Goal: Task Accomplishment & Management: Manage account settings

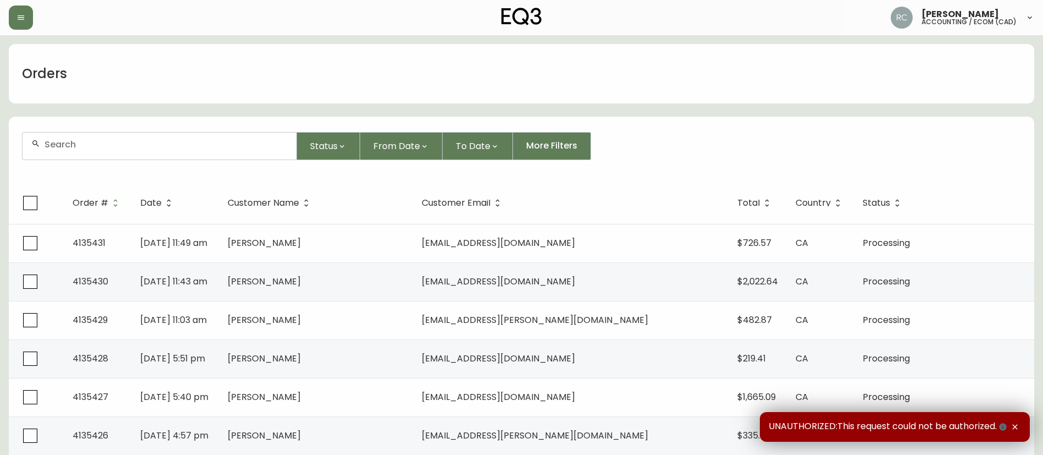
click at [200, 152] on div at bounding box center [160, 146] width 274 height 27
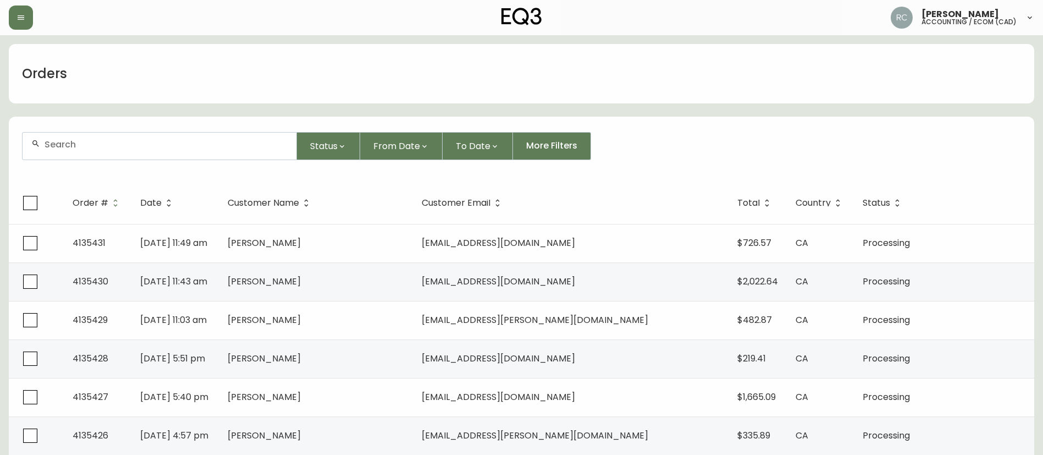
paste input "4135318"
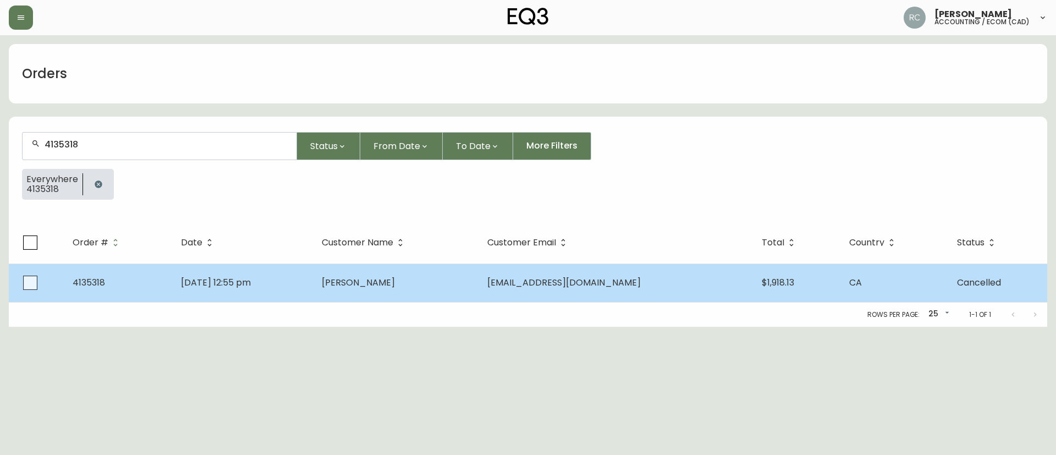
type input "4135318"
click at [392, 285] on span "francois genest" at bounding box center [358, 282] width 73 height 13
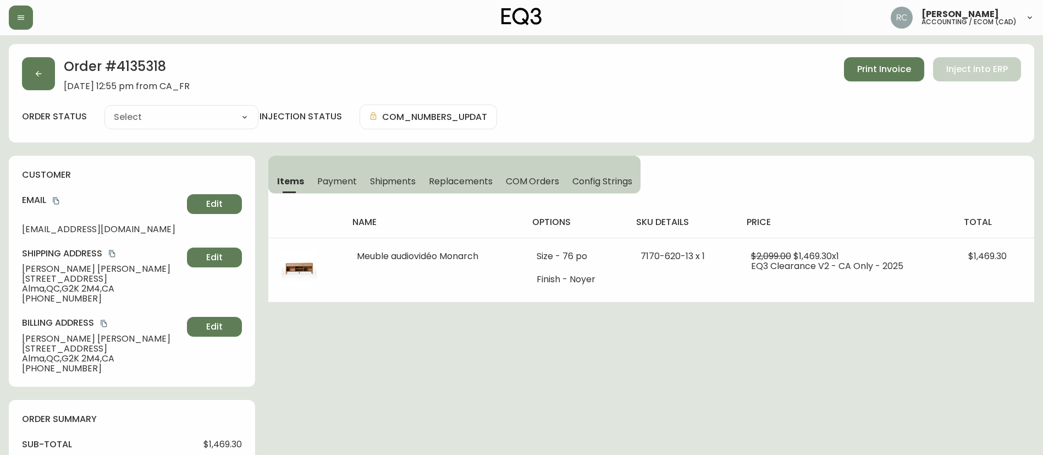
type input "Cancelled"
select select "CANCELLED"
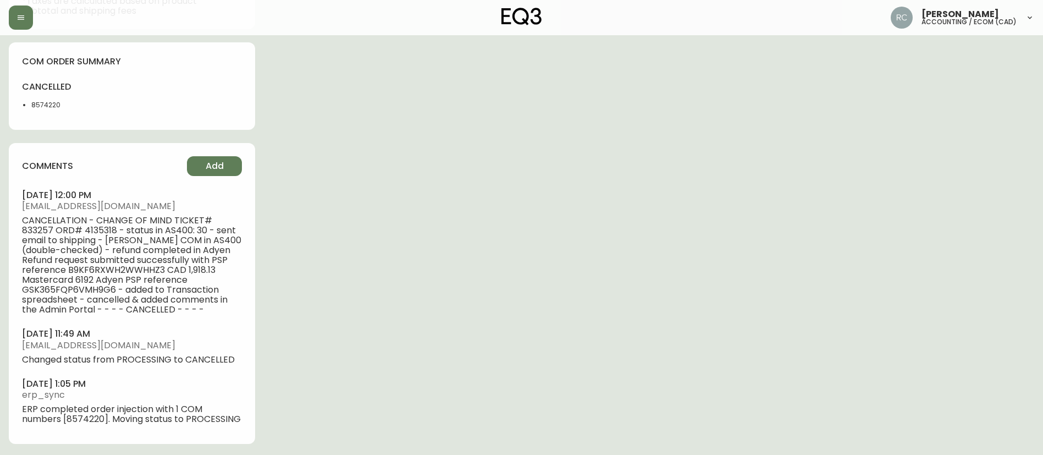
scroll to position [586, 0]
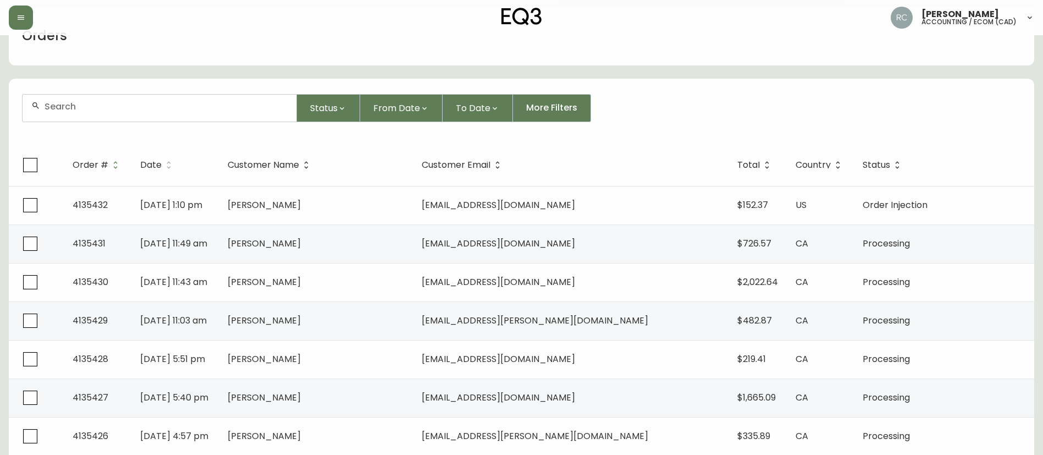
scroll to position [55, 0]
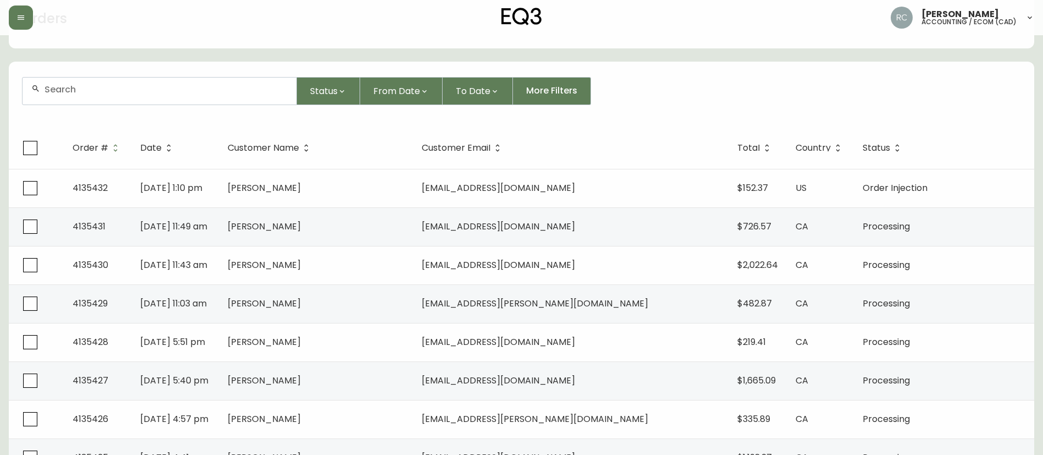
click at [171, 97] on div at bounding box center [160, 91] width 274 height 27
paste input "4133781"
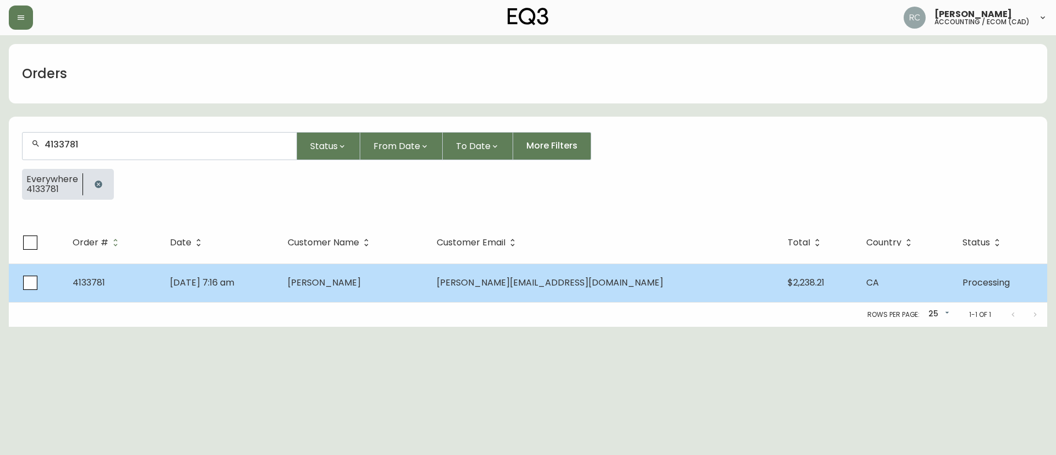
type input "4133781"
click at [249, 295] on td "Jun 22 2025, 7:16 am" at bounding box center [220, 282] width 118 height 38
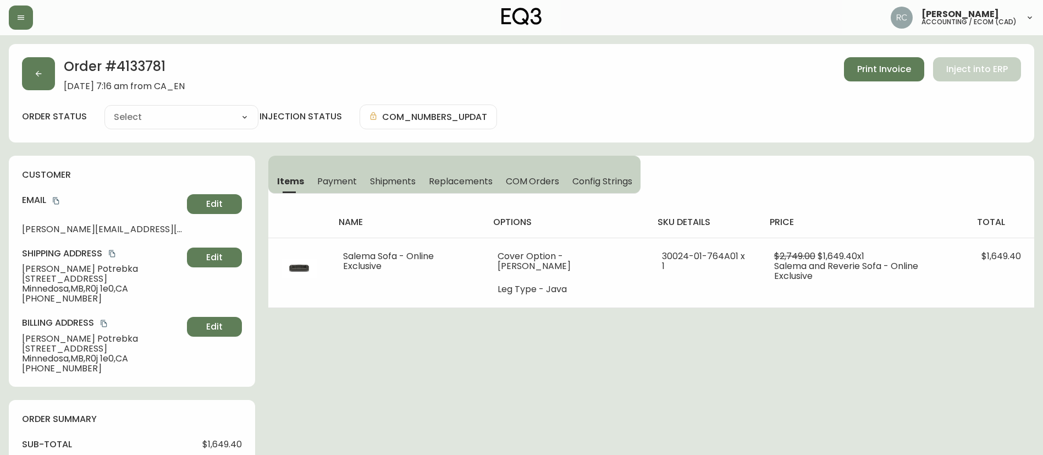
type input "Processing"
select select "PROCESSING"
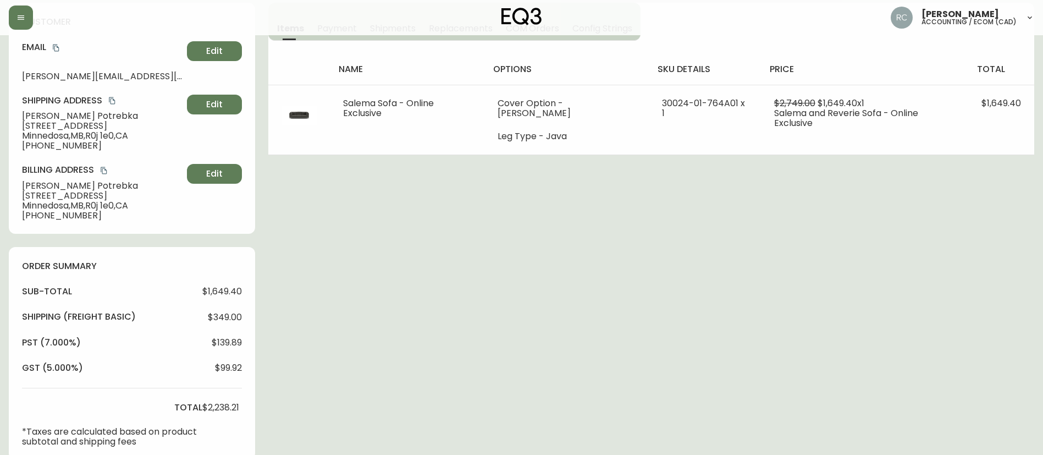
scroll to position [165, 0]
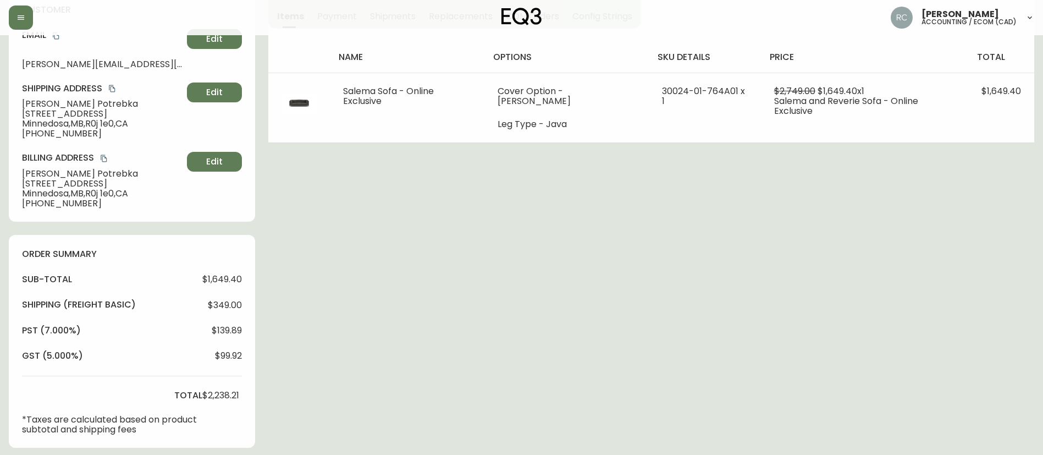
click at [213, 307] on span "$349.00" at bounding box center [225, 305] width 34 height 10
copy span "349.00"
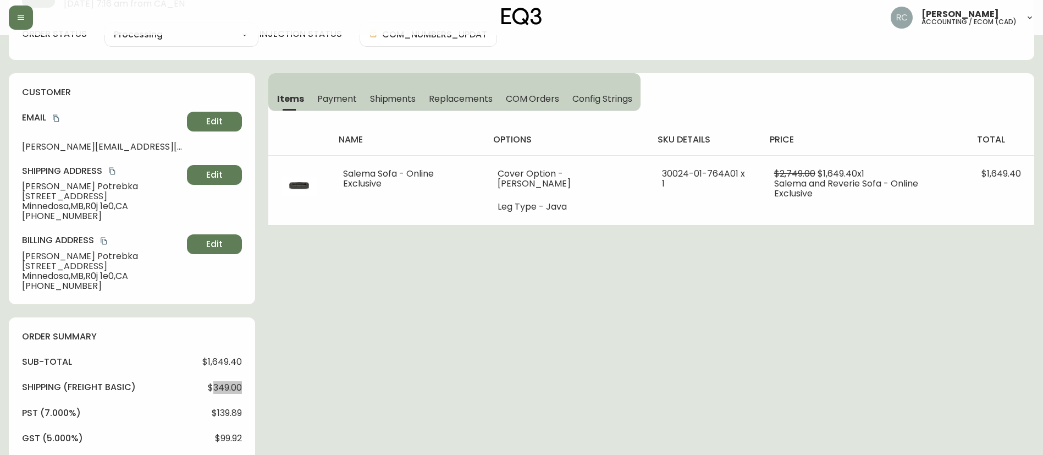
scroll to position [0, 0]
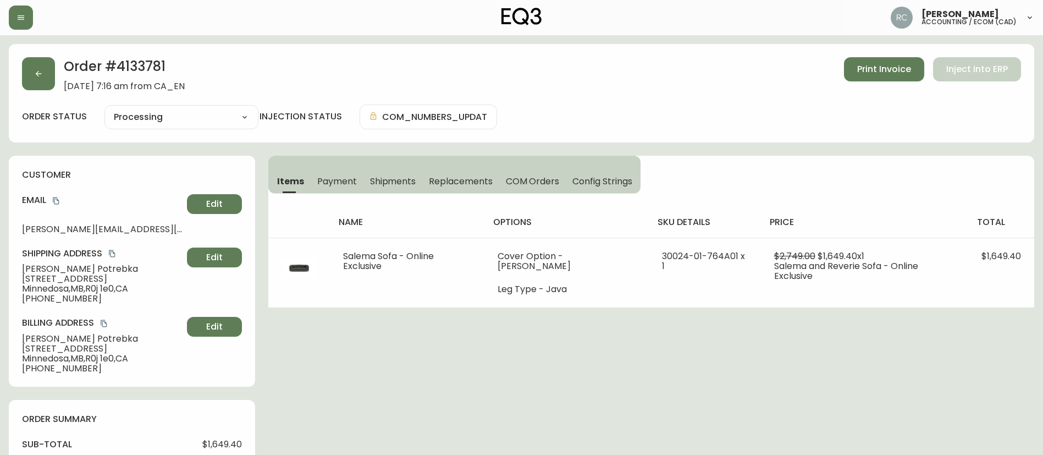
click at [144, 68] on h2 "Order # 4133781" at bounding box center [124, 69] width 121 height 24
copy h2 "4133781"
click at [539, 177] on span "COM Orders" at bounding box center [533, 181] width 54 height 12
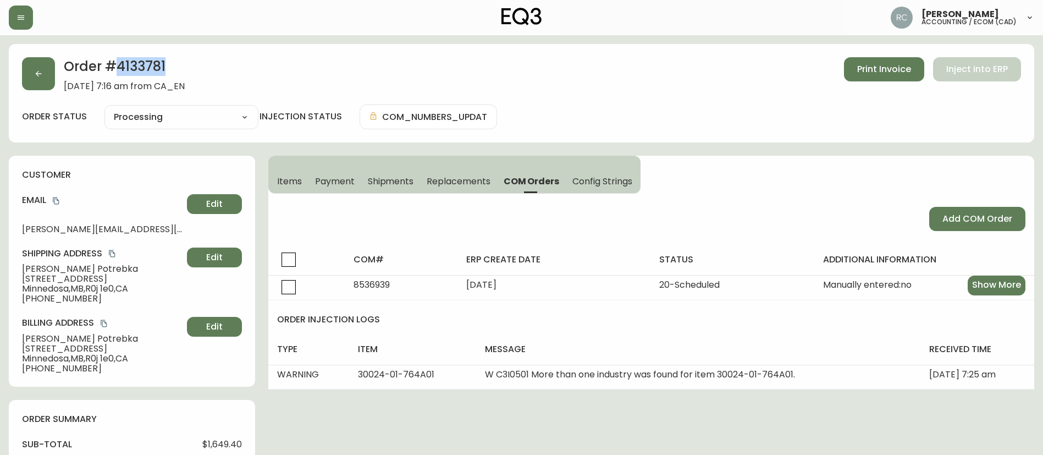
drag, startPoint x: 288, startPoint y: 179, endPoint x: 62, endPoint y: 202, distance: 227.2
click at [285, 180] on span "Items" at bounding box center [289, 181] width 25 height 12
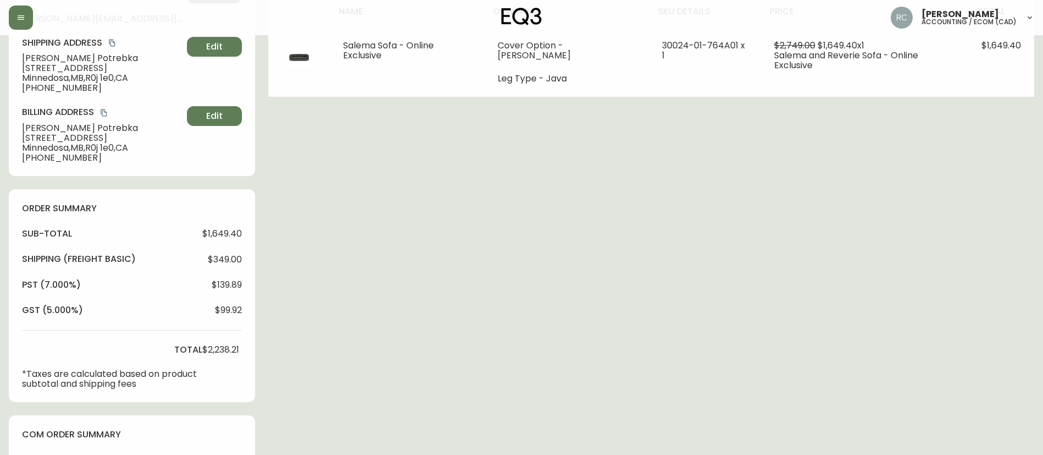
scroll to position [495, 0]
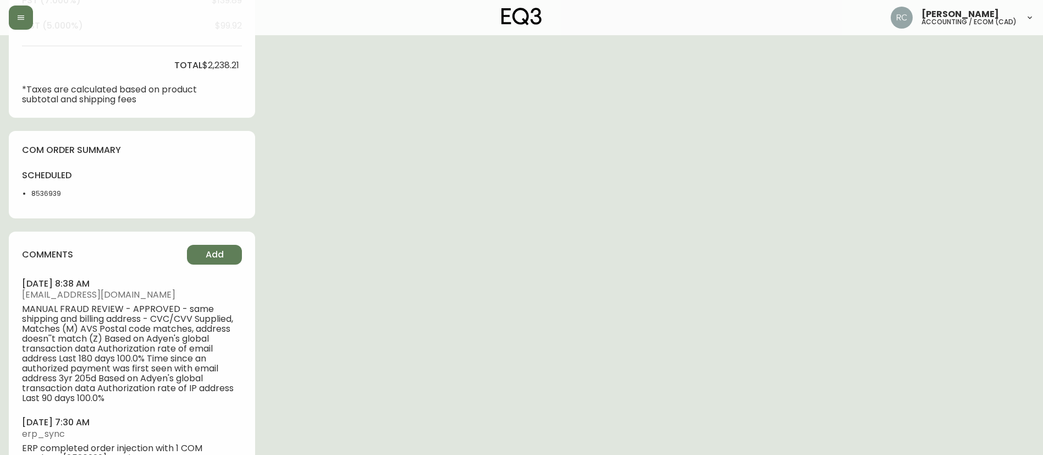
click at [46, 191] on li "8536939" at bounding box center [58, 194] width 55 height 10
copy li "8536939"
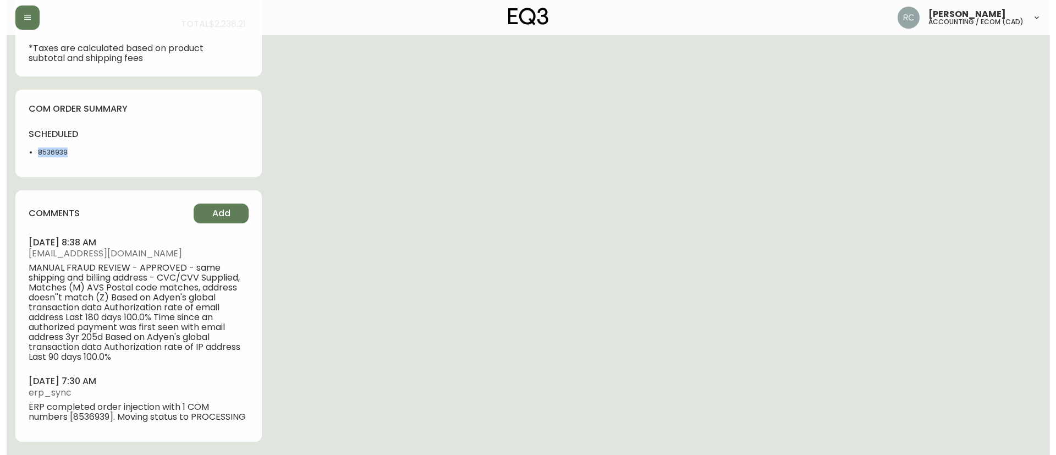
scroll to position [546, 0]
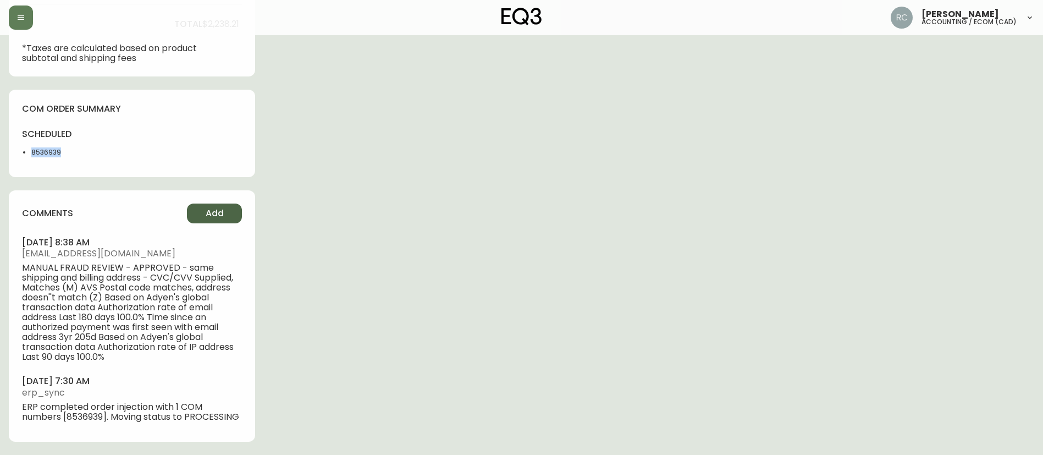
click at [226, 204] on button "Add" at bounding box center [214, 213] width 55 height 20
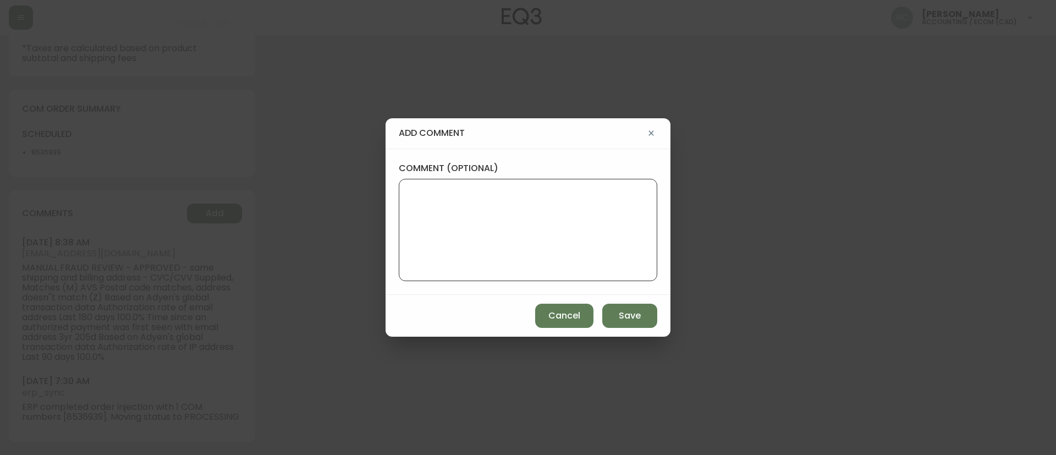
click at [533, 224] on textarea "comment (optional)" at bounding box center [528, 230] width 240 height 88
paste textarea "PAYMENT FOR WWA UPGRADE TICKET# 831719 ECOM ORD# 4133781 STATUS 20 BALANCE DUE:…"
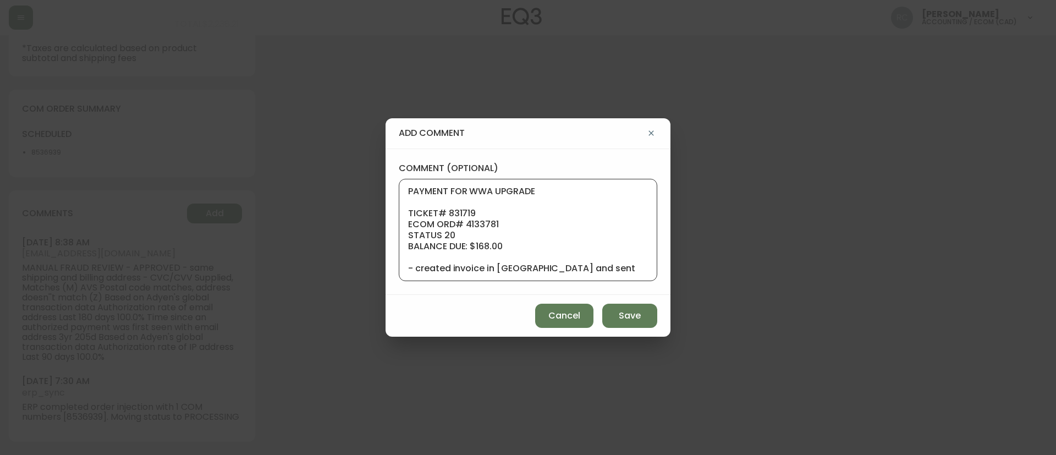
scroll to position [143, 0]
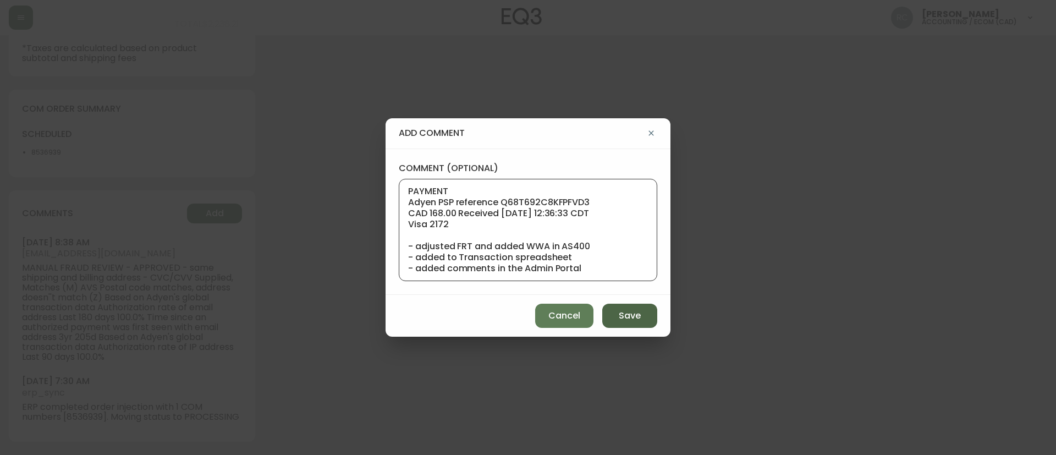
type textarea "PAYMENT FOR WWA UPGRADE TICKET# 831719 ECOM ORD# 4133781 STATUS 20 BALANCE DUE:…"
click at [622, 312] on span "Save" at bounding box center [630, 316] width 22 height 12
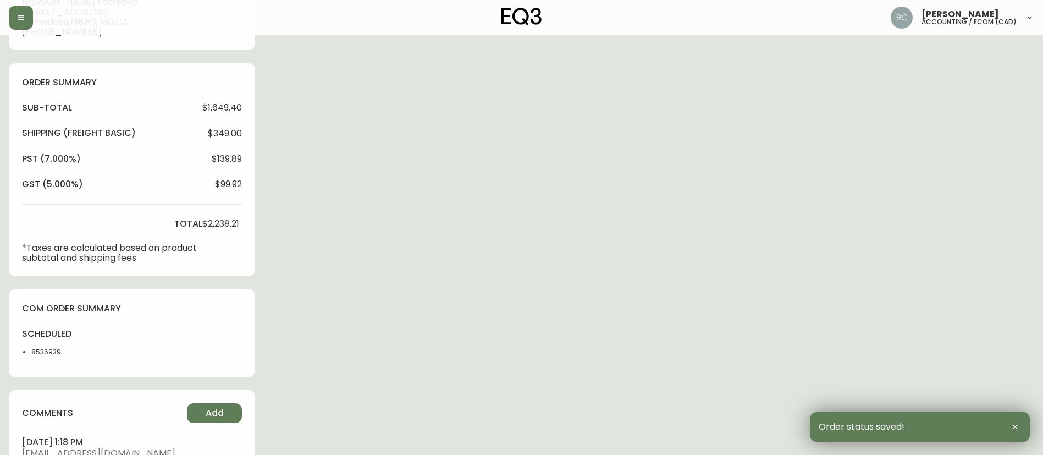
scroll to position [0, 0]
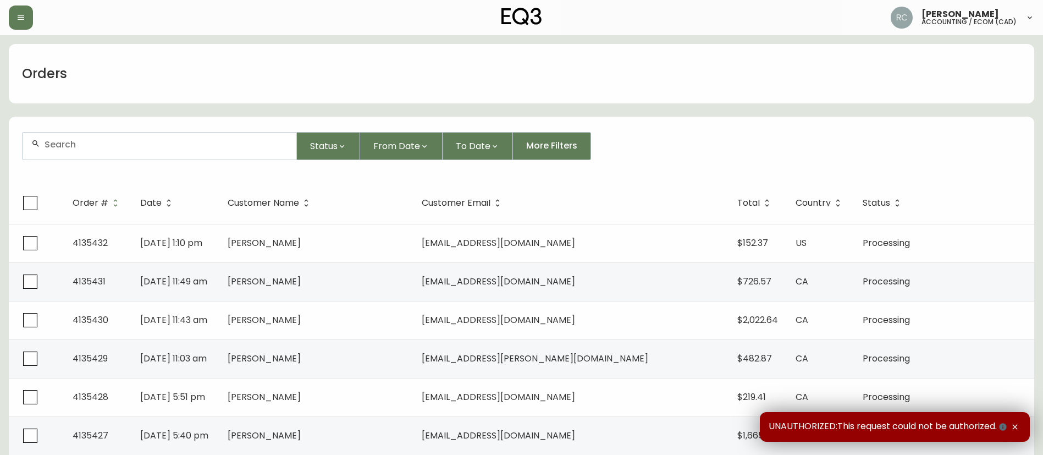
click at [200, 146] on input "text" at bounding box center [166, 144] width 243 height 10
paste input "4135400"
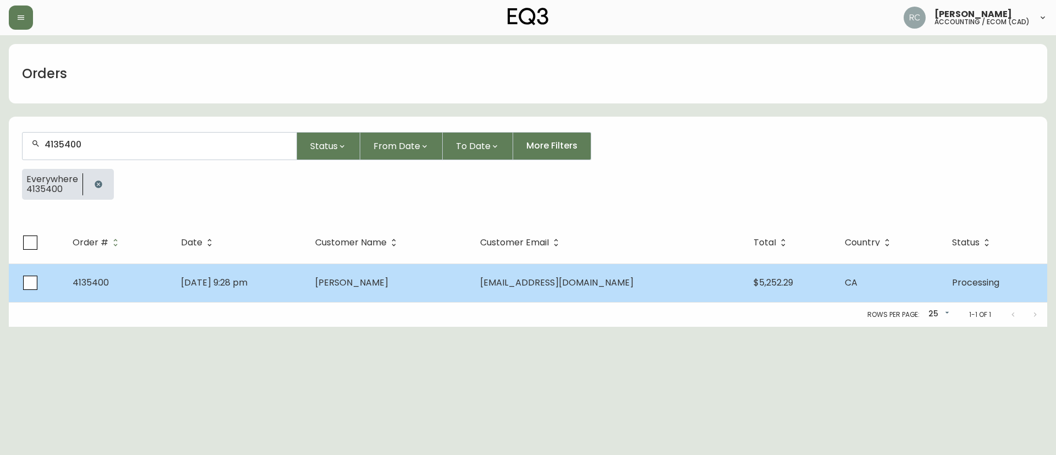
type input "4135400"
click at [356, 283] on td "[PERSON_NAME]" at bounding box center [388, 282] width 165 height 38
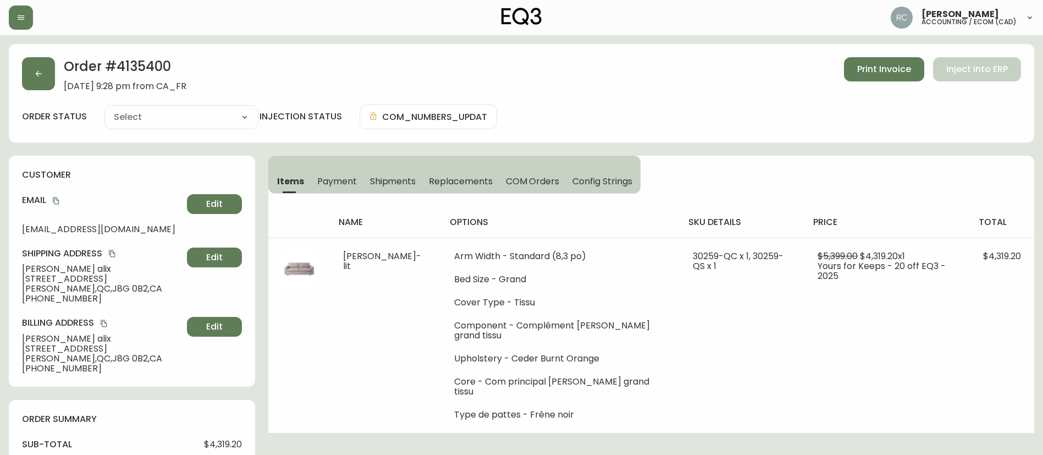
type input "Processing"
click at [558, 74] on div "Order # 4135400 [DATE] 9:28 pm from CA_FR Print Invoice Inject into ERP" at bounding box center [521, 74] width 999 height 34
click at [483, 81] on div "Order # 4135400 [DATE] 9:28 pm from CA_FR Print Invoice Inject into ERP" at bounding box center [521, 74] width 999 height 34
click at [523, 184] on span "COM Orders" at bounding box center [533, 181] width 54 height 12
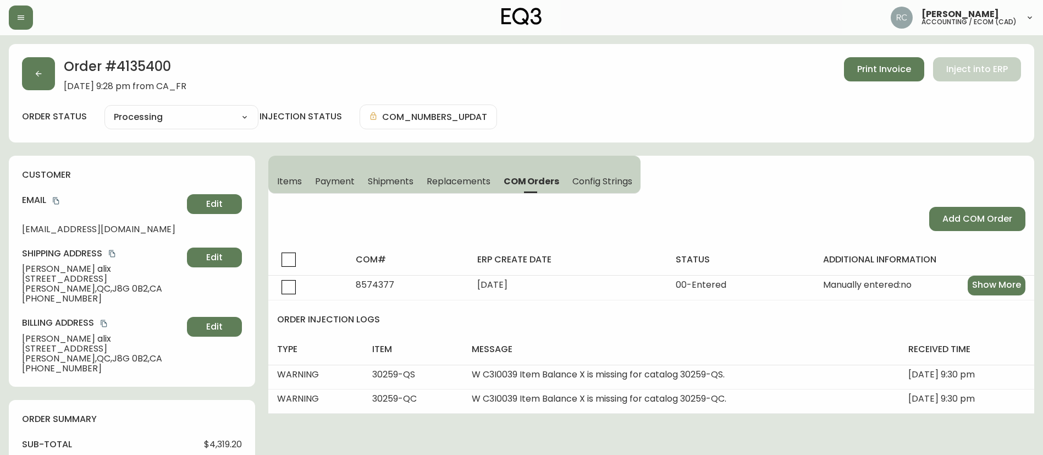
click at [168, 66] on h2 "Order # 4135400" at bounding box center [125, 69] width 123 height 24
click at [146, 67] on h2 "Order # 4135400" at bounding box center [125, 69] width 123 height 24
copy h2 "4135400"
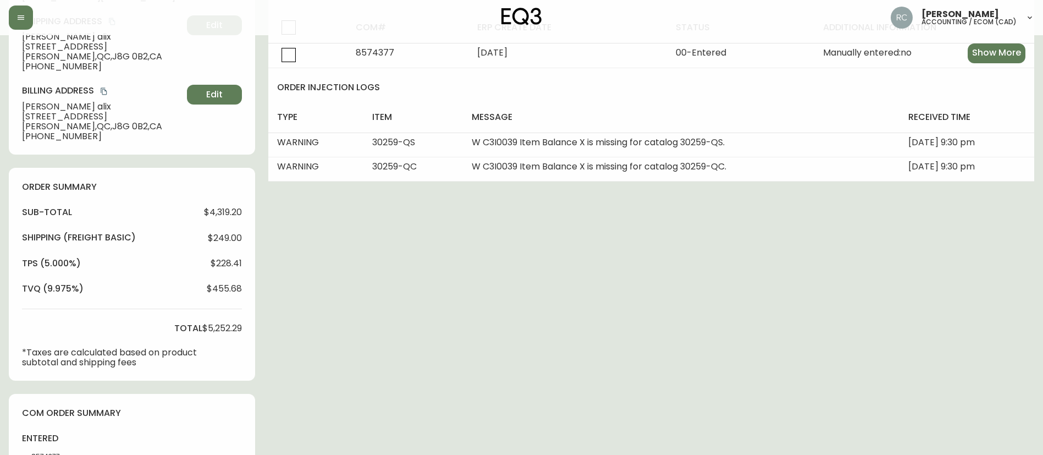
scroll to position [397, 0]
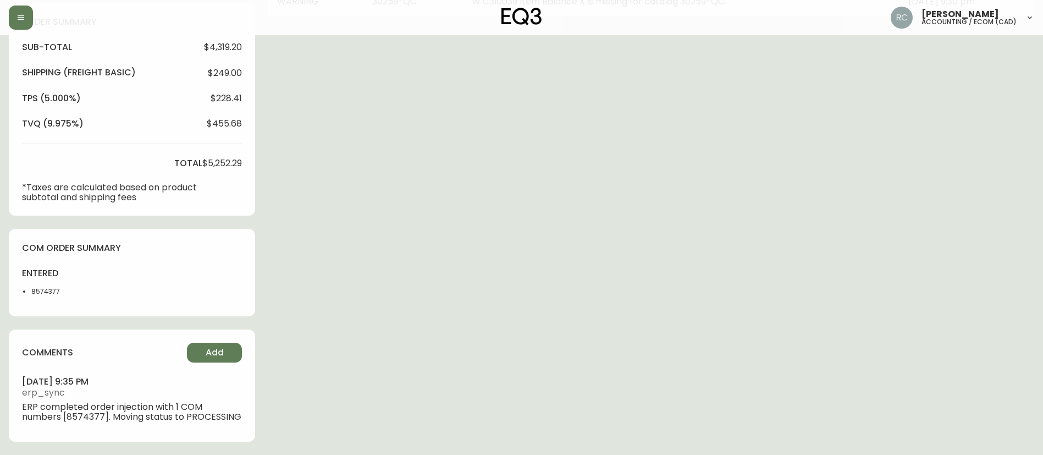
click at [41, 288] on li "8574377" at bounding box center [58, 291] width 55 height 10
copy li "8574377"
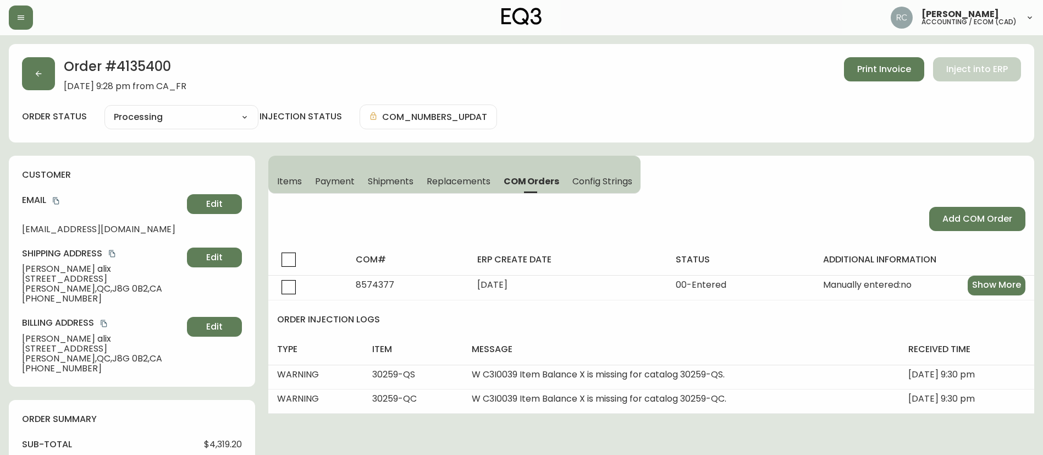
drag, startPoint x: 211, startPoint y: 105, endPoint x: 205, endPoint y: 113, distance: 9.8
click at [210, 105] on div "Cancelled Fully Shipped Processing Partially Shipped" at bounding box center [181, 117] width 154 height 24
drag, startPoint x: 205, startPoint y: 113, endPoint x: 198, endPoint y: 124, distance: 12.8
click at [205, 113] on select "Cancelled Fully Shipped Processing Partially Shipped" at bounding box center [181, 117] width 154 height 16
click at [104, 109] on select "Cancelled Fully Shipped Processing Partially Shipped" at bounding box center [181, 117] width 154 height 16
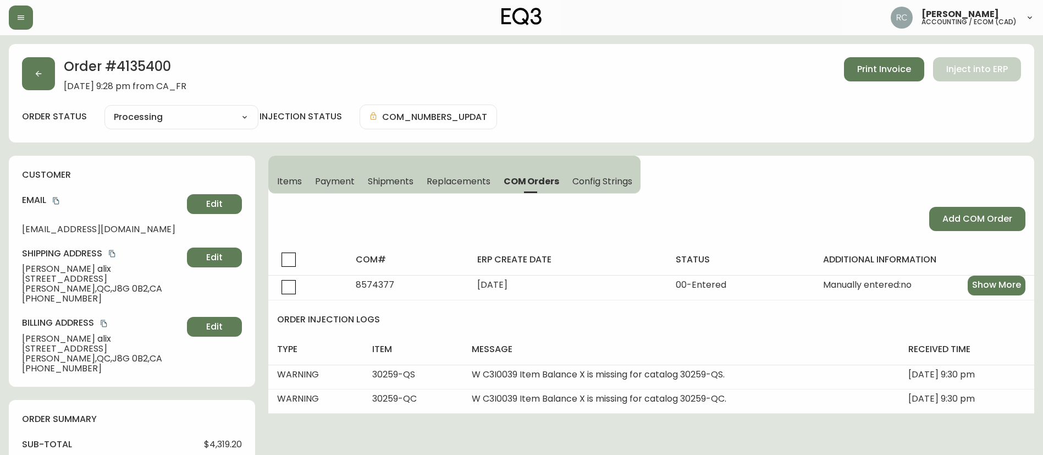
select select "PROCESSING"
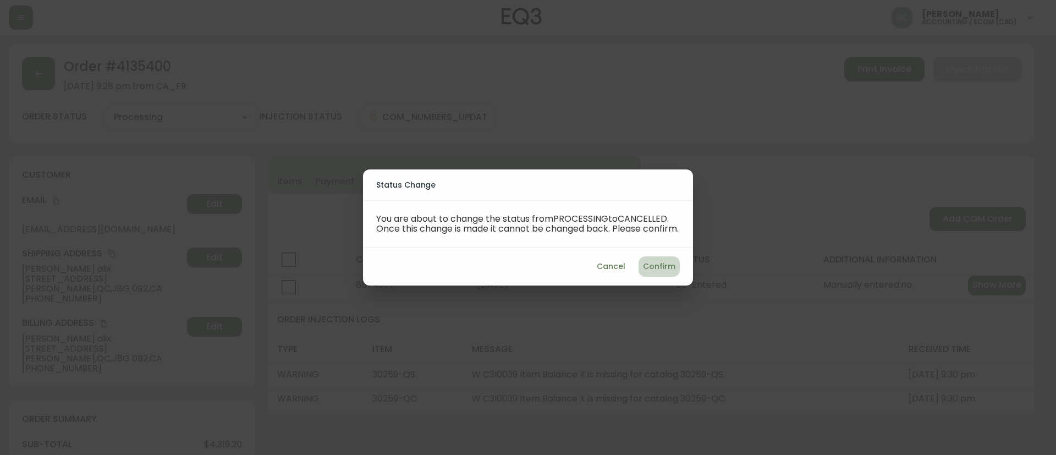
click at [649, 267] on span "Confirm" at bounding box center [659, 267] width 32 height 14
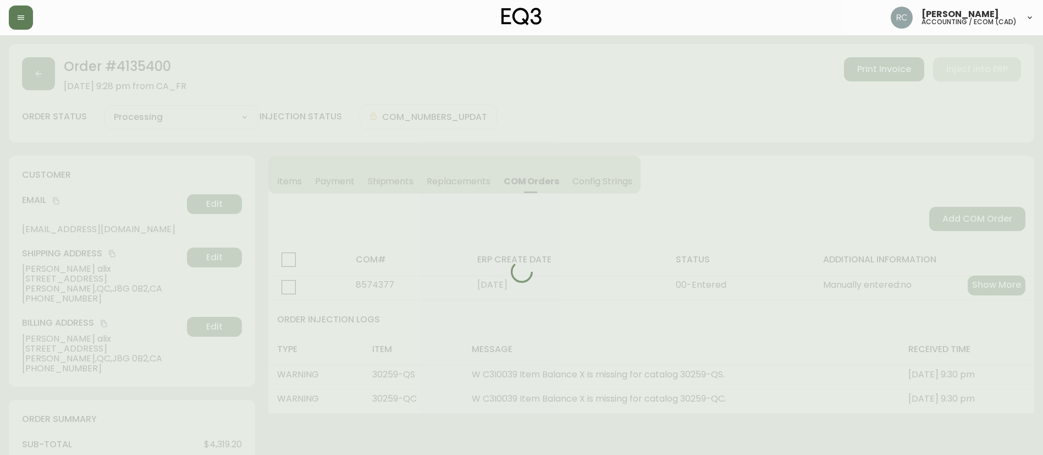
type input "Cancelled"
select select "CANCELLED"
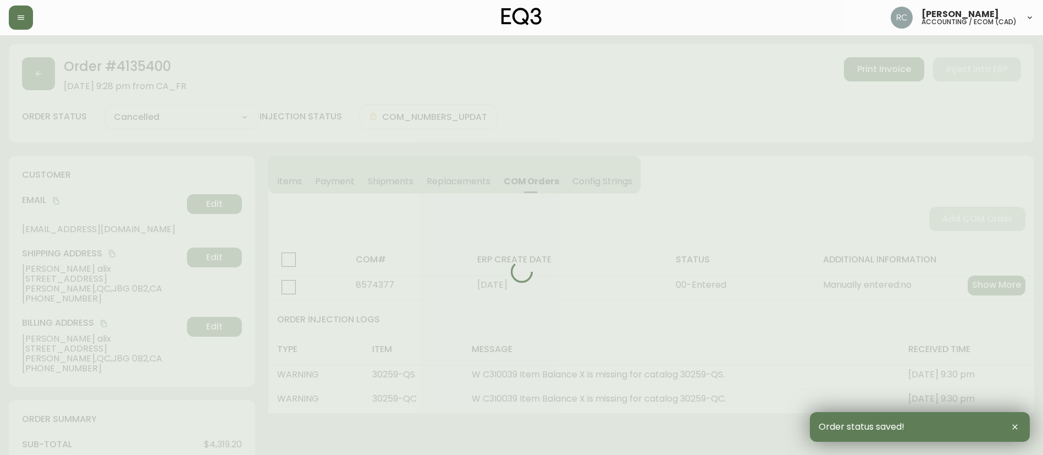
click at [339, 175] on div at bounding box center [521, 271] width 1025 height 455
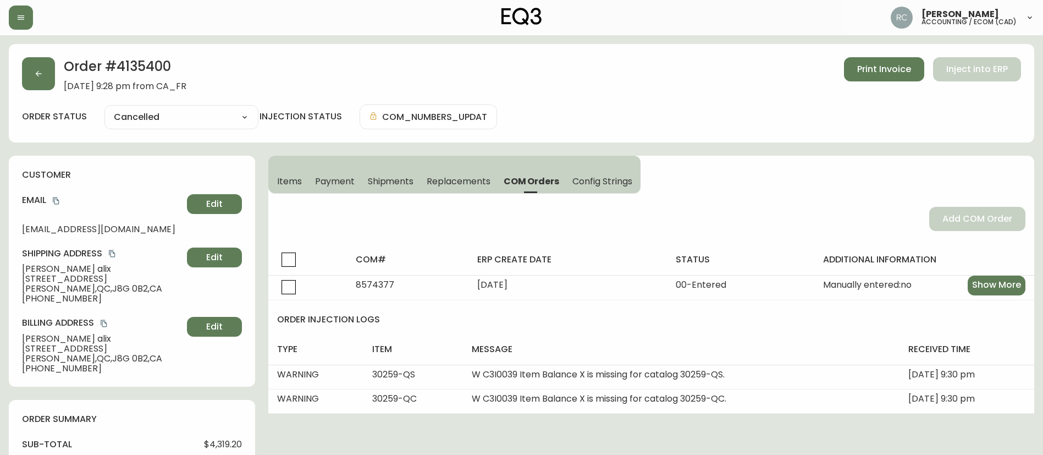
click at [339, 175] on span "Payment" at bounding box center [335, 181] width 40 height 12
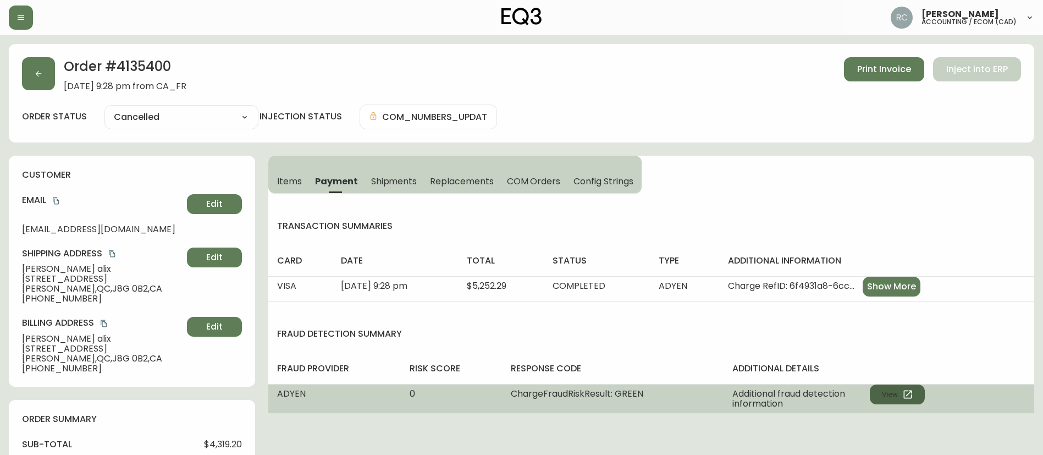
click at [881, 393] on button "View" at bounding box center [897, 394] width 55 height 20
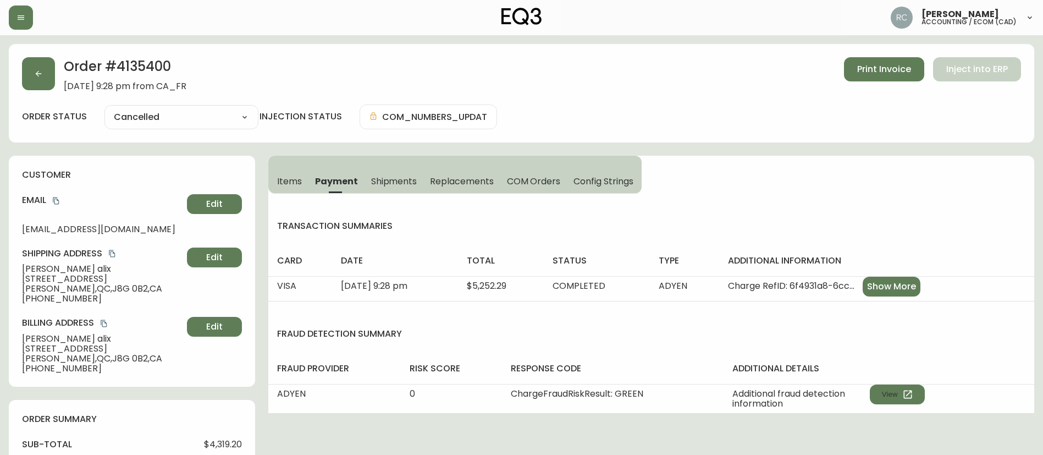
click at [139, 54] on div "Order # 4135400 [DATE] 9:28 pm from CA_FR Print Invoice Inject into ERP order s…" at bounding box center [521, 93] width 1025 height 98
copy h2 "4135400"
click at [284, 182] on span "Items" at bounding box center [289, 181] width 25 height 12
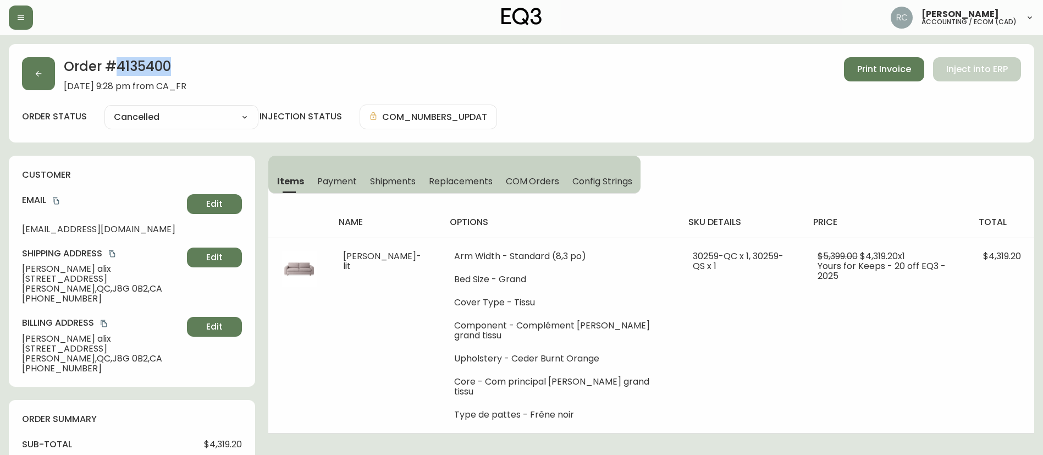
click at [369, 53] on div "Order # 4135400 [DATE] 9:28 pm from CA_FR Print Invoice Inject into ERP order s…" at bounding box center [521, 93] width 1025 height 98
click at [676, 114] on div "order status Cancelled Cancelled injection status COM_NUMBERS_UPDATED" at bounding box center [521, 116] width 999 height 25
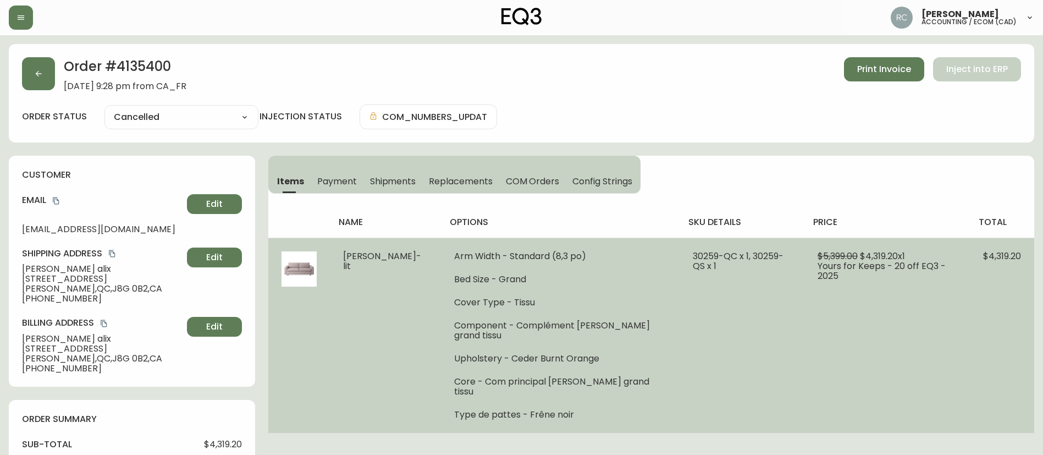
click at [547, 301] on li "Cover Type - Tissu" at bounding box center [560, 302] width 212 height 10
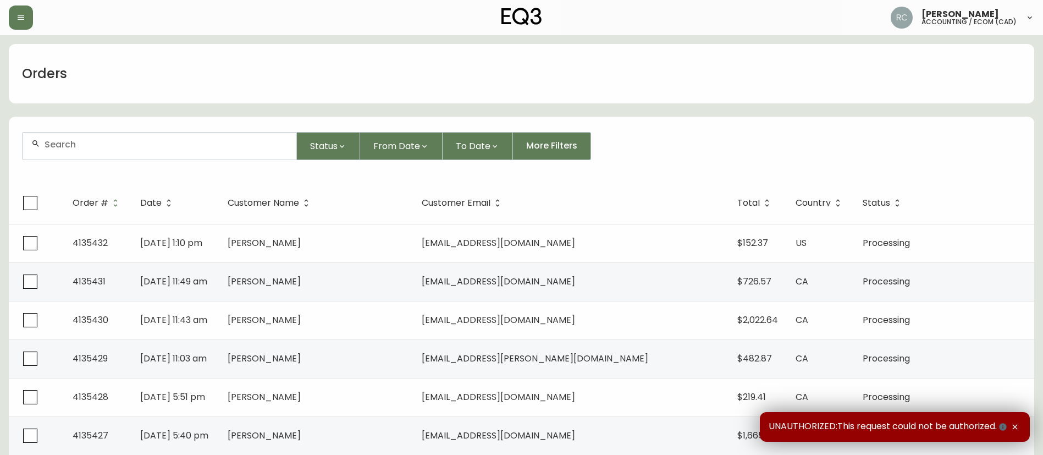
click at [98, 162] on form "Status From Date To Date More Filters" at bounding box center [521, 150] width 1025 height 63
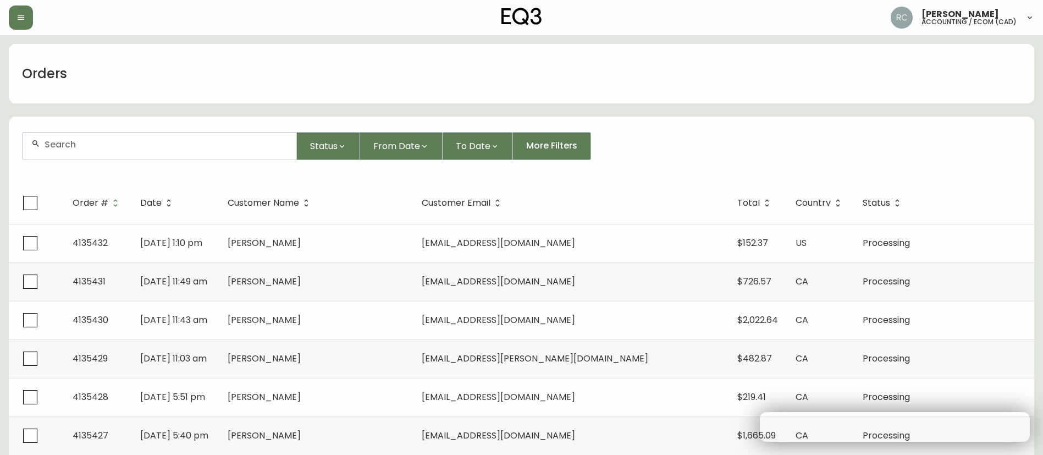
click at [101, 159] on div at bounding box center [160, 146] width 274 height 27
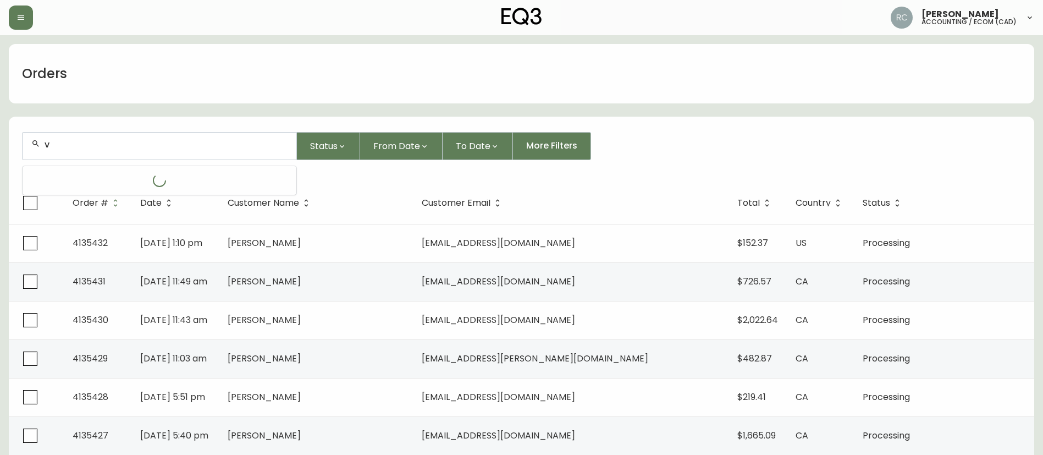
paste input "4133700"
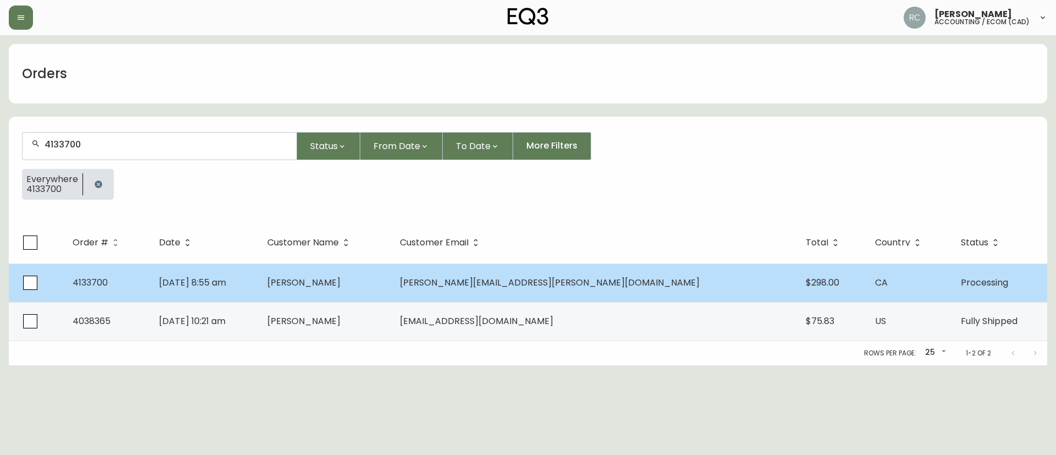
type input "4133700"
click at [226, 285] on span "Jun 15 2025, 8:55 am" at bounding box center [192, 282] width 67 height 13
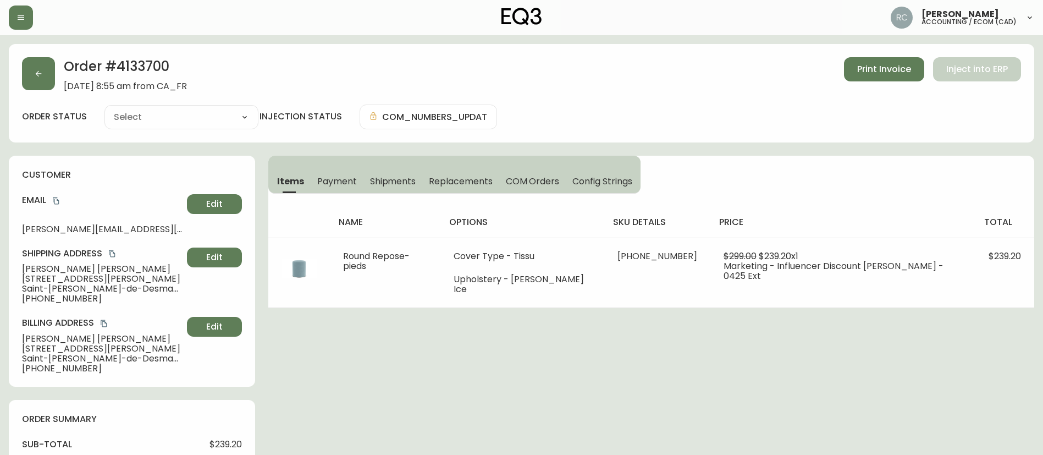
type input "Processing"
select select "PROCESSING"
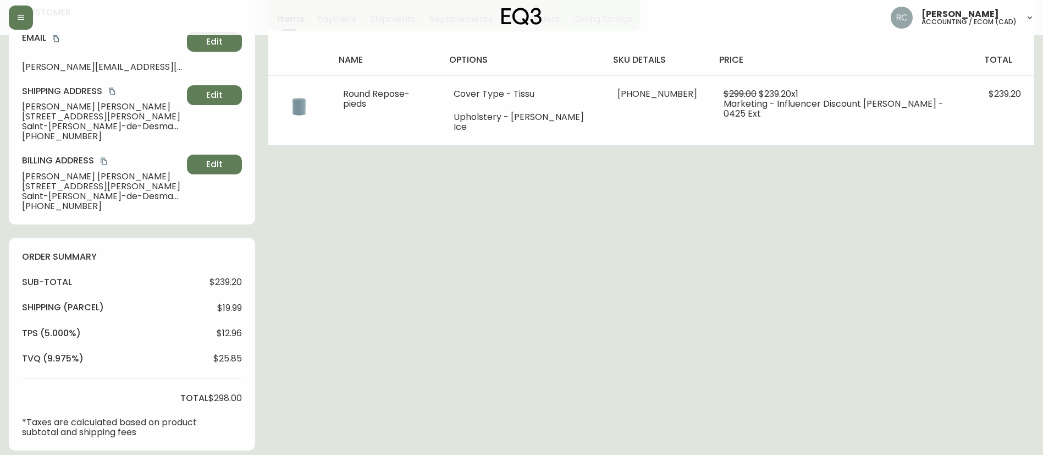
scroll to position [385, 0]
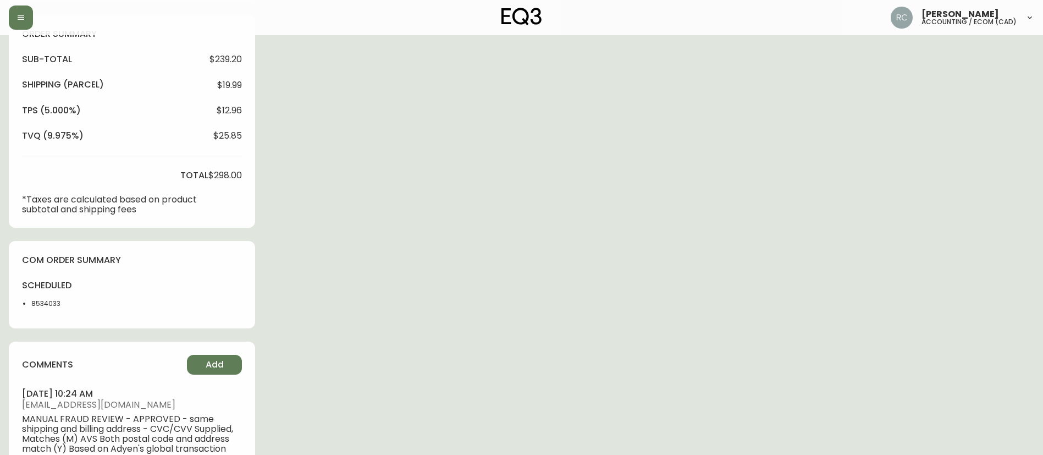
click at [50, 302] on li "8534033" at bounding box center [58, 304] width 55 height 10
copy li "8534033"
drag, startPoint x: 464, startPoint y: 154, endPoint x: 450, endPoint y: 0, distance: 154.5
click at [464, 154] on div "Order # 4133700 June 15, 2025 at 8:55 am from CA_FR Print Invoice Inject into E…" at bounding box center [521, 112] width 1025 height 907
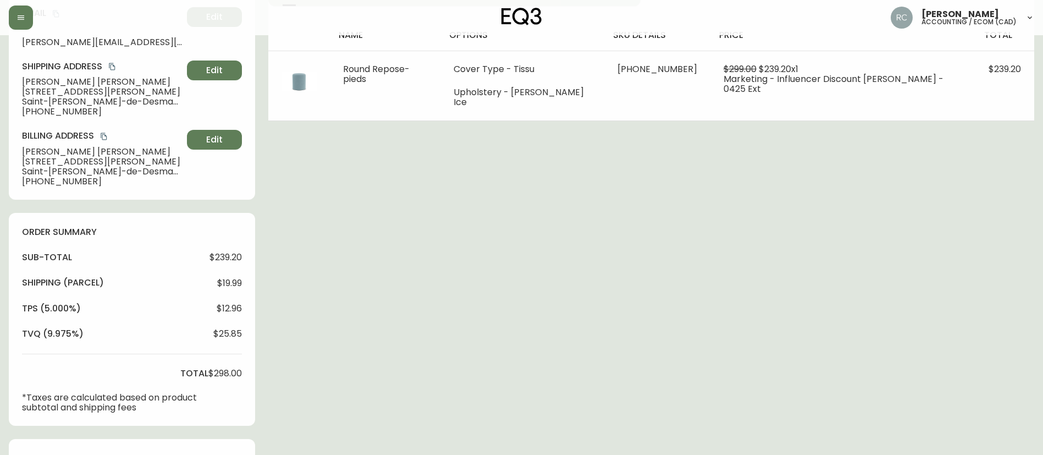
scroll to position [0, 0]
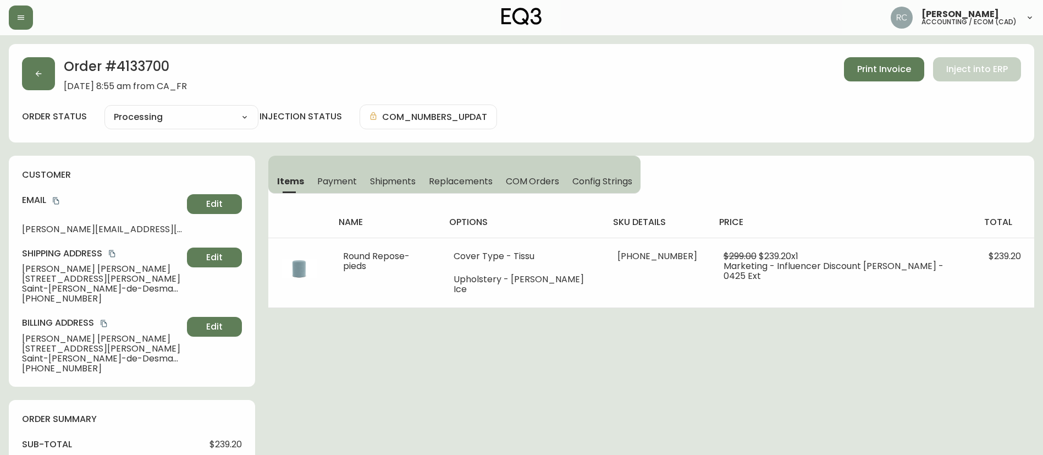
click at [663, 92] on div "Order # 4133700 June 15, 2025 at 8:55 am from CA_FR Print Invoice Inject into E…" at bounding box center [521, 93] width 1025 height 98
click at [375, 80] on div "Order # 4133700 June 15, 2025 at 8:55 am from CA_FR Print Invoice Inject into E…" at bounding box center [521, 74] width 999 height 34
click at [369, 79] on div "Order # 4133700 June 15, 2025 at 8:55 am from CA_FR Print Invoice Inject into E…" at bounding box center [521, 74] width 999 height 34
click at [721, 117] on div "order status Processing Cancelled Fully Shipped Processing Partially Shipped in…" at bounding box center [521, 116] width 999 height 25
click at [603, 107] on div "order status Processing Cancelled Fully Shipped Processing Partially Shipped in…" at bounding box center [521, 116] width 999 height 25
